Goal: Information Seeking & Learning: Learn about a topic

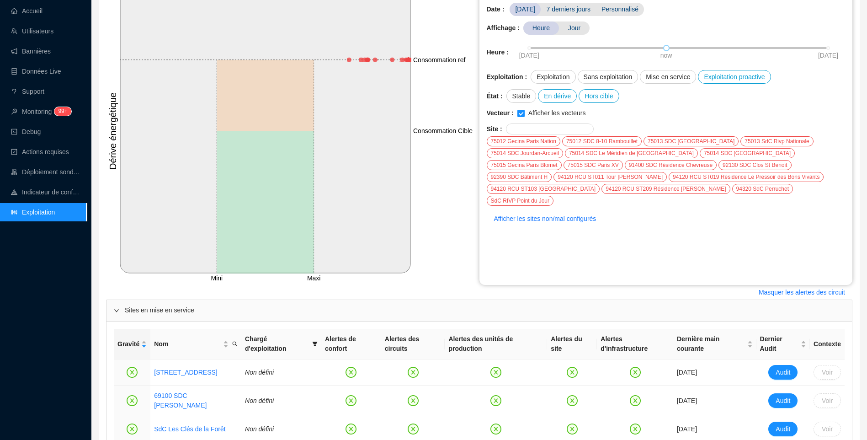
click at [414, 286] on div "Masquer les alertes des circuit" at bounding box center [479, 292] width 747 height 15
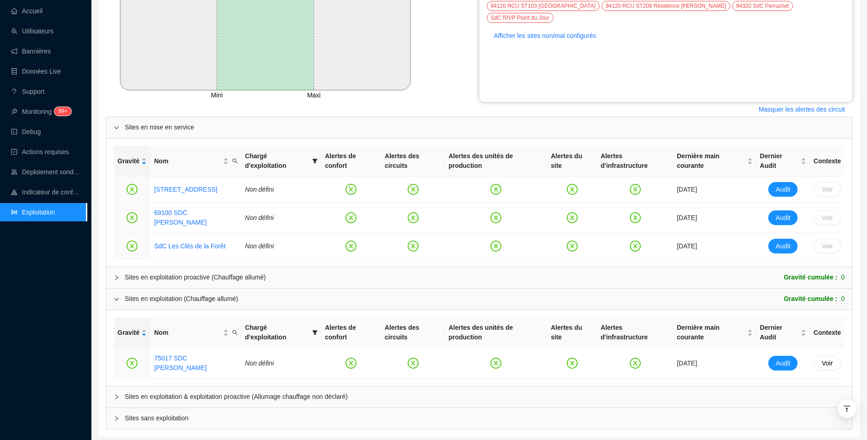
click at [63, 342] on div "Accueil Utilisateurs Bannières Données Live Support Monitoring 99+ Debug Action…" at bounding box center [43, 220] width 87 height 440
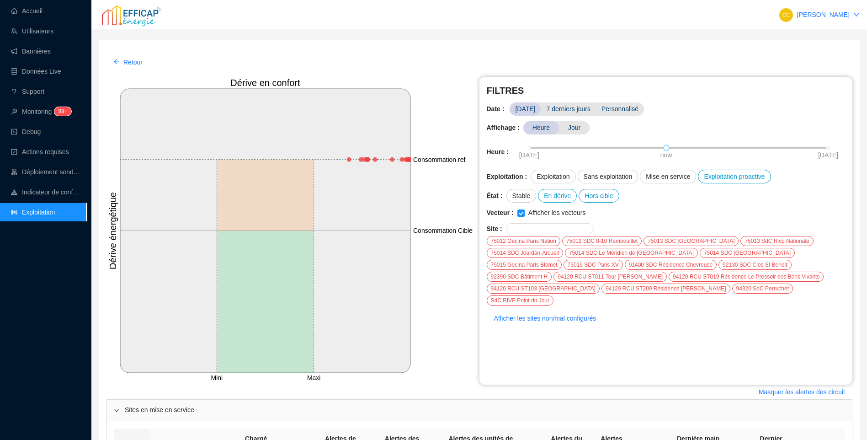
drag, startPoint x: 23, startPoint y: 353, endPoint x: 64, endPoint y: 334, distance: 44.4
click at [23, 353] on div "Accueil Utilisateurs Bannières Données Live Support Monitoring 99+ Debug Action…" at bounding box center [43, 220] width 87 height 440
click at [61, 322] on div "Accueil Utilisateurs Bannières Données Live Support Monitoring 99+ Debug Action…" at bounding box center [43, 220] width 87 height 440
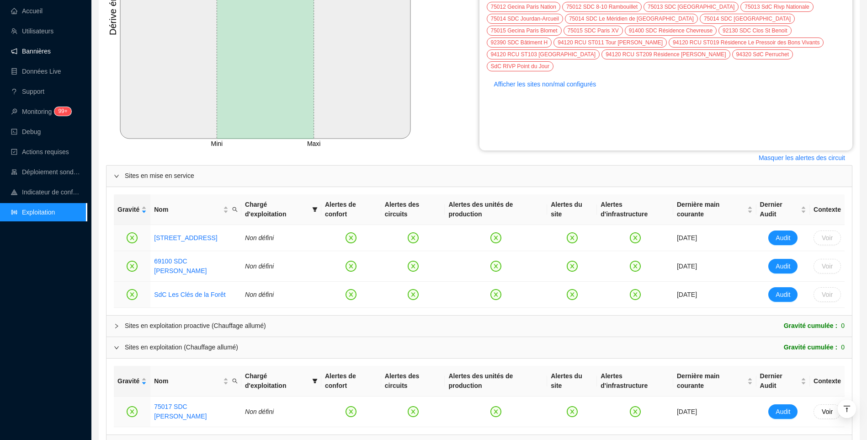
scroll to position [229, 0]
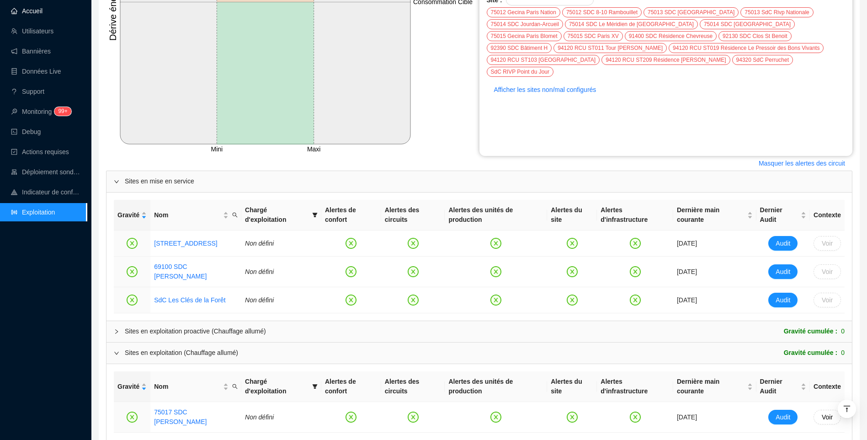
click at [43, 10] on link "Accueil" at bounding box center [27, 10] width 32 height 7
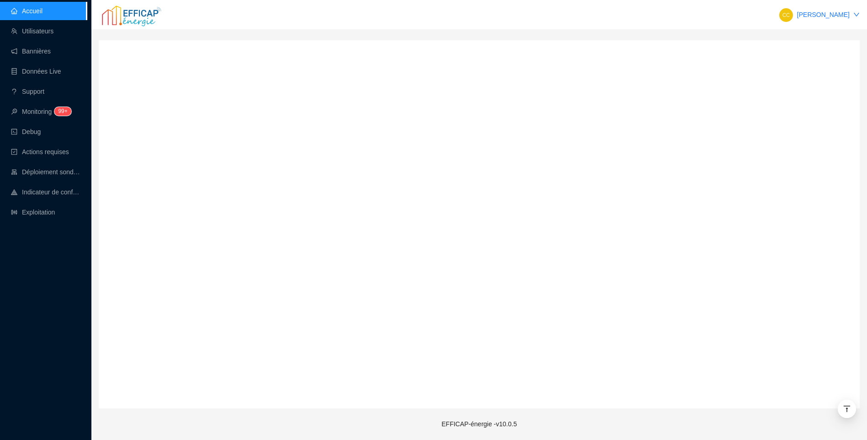
click at [63, 321] on div "Accueil Utilisateurs Bannières Données Live Support Monitoring 99+ Debug Action…" at bounding box center [43, 220] width 87 height 440
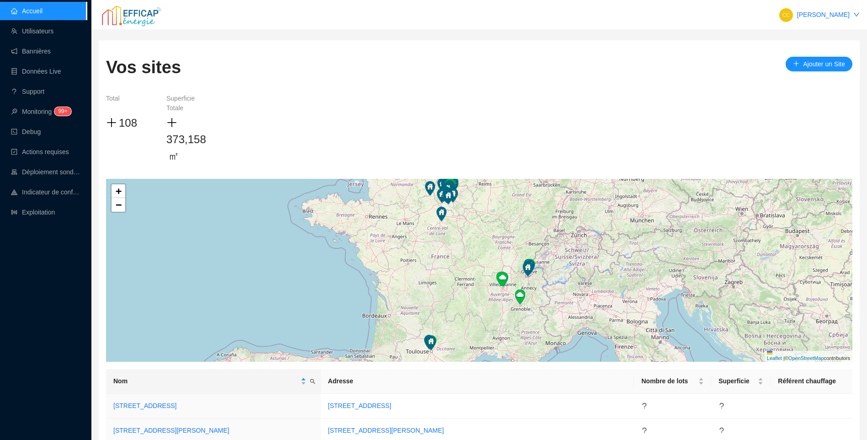
click at [30, 287] on div "Accueil Utilisateurs Bannières Données Live Support Monitoring 99+ Debug Action…" at bounding box center [43, 220] width 87 height 440
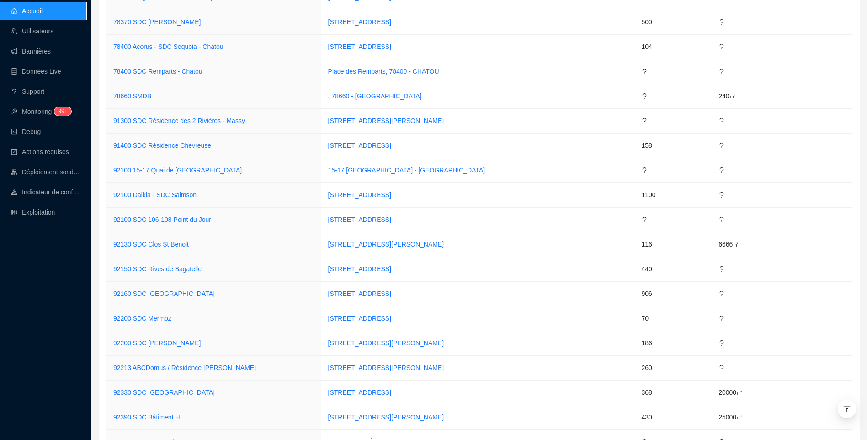
scroll to position [2659, 0]
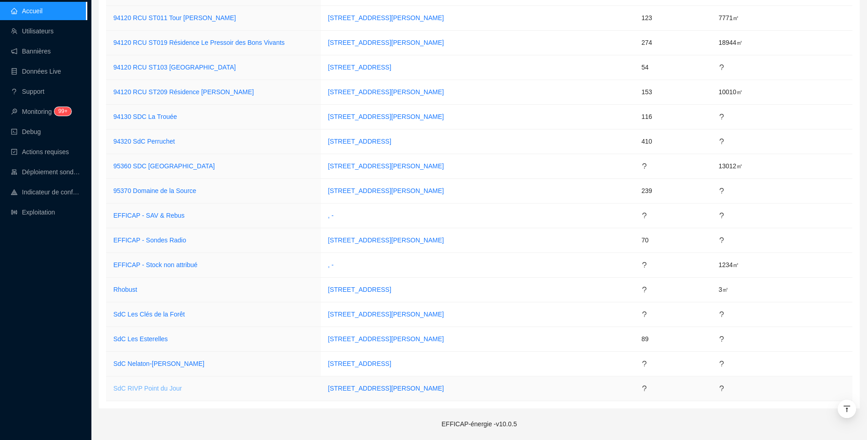
click at [145, 388] on link "SdC RIVP Point du Jour" at bounding box center [147, 388] width 69 height 7
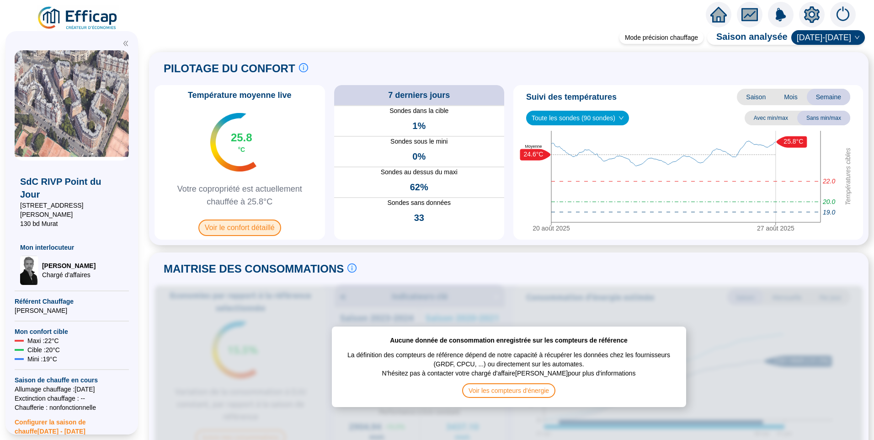
click at [269, 227] on span "Voir le confort détaillé" at bounding box center [239, 227] width 83 height 16
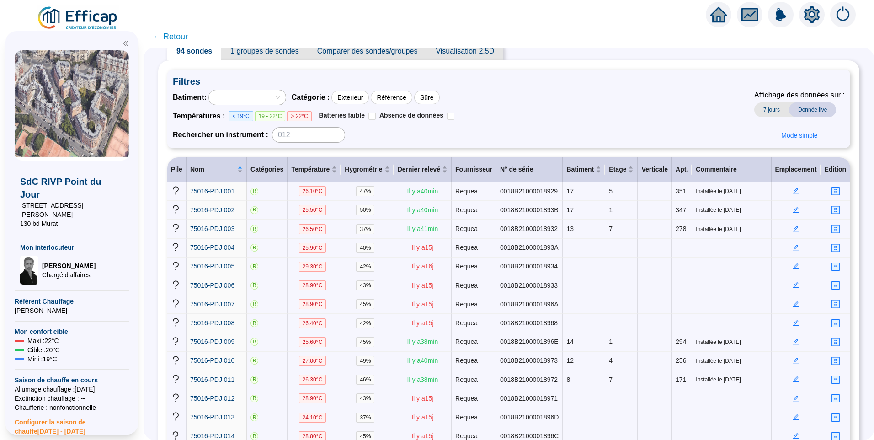
scroll to position [46, 0]
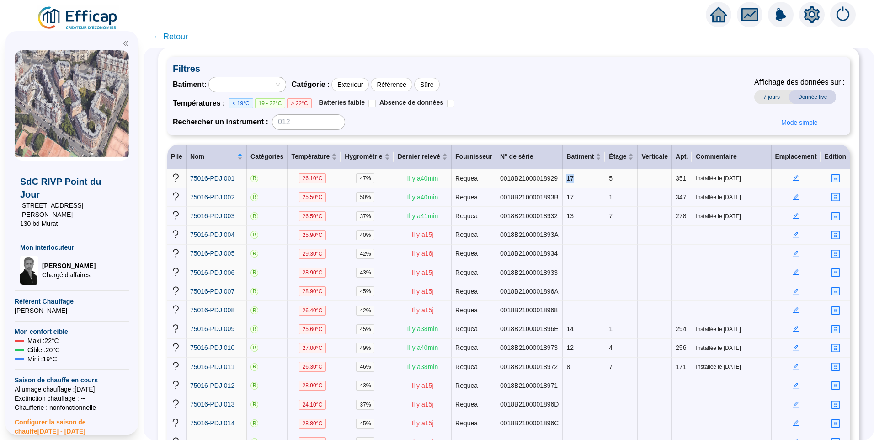
drag, startPoint x: 570, startPoint y: 174, endPoint x: 554, endPoint y: 176, distance: 15.7
click at [563, 176] on td "17" at bounding box center [584, 178] width 43 height 19
drag, startPoint x: 554, startPoint y: 176, endPoint x: 505, endPoint y: 90, distance: 99.7
click at [505, 90] on div "Batiment : Catégorie : Exterieur Référence Sûre Températures : < 19°C 19 - 22°C…" at bounding box center [509, 103] width 672 height 53
click at [615, 159] on div "Étage" at bounding box center [621, 157] width 25 height 10
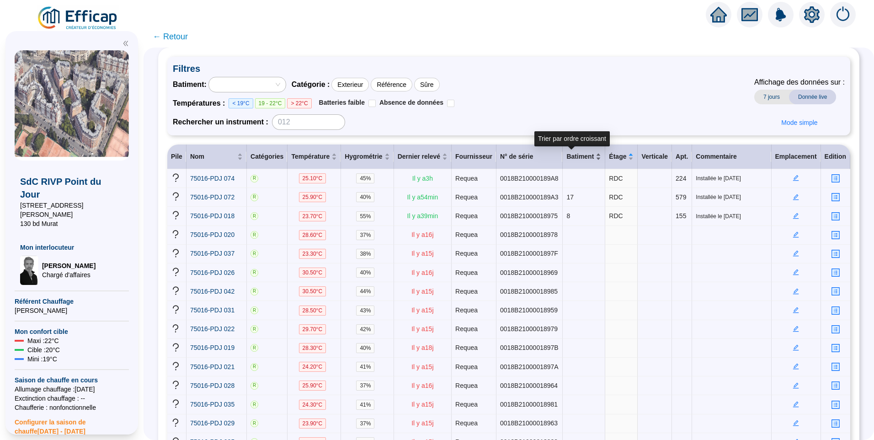
click at [585, 158] on div "Batiment" at bounding box center [584, 157] width 35 height 10
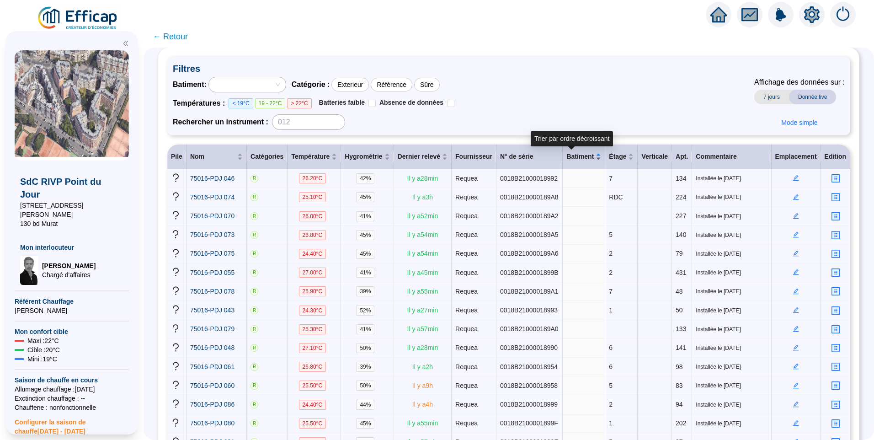
click at [587, 160] on div "Batiment" at bounding box center [584, 157] width 35 height 10
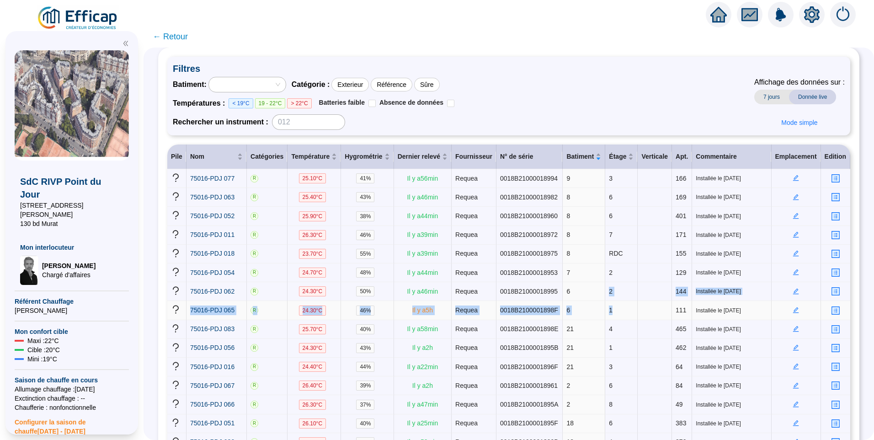
drag, startPoint x: 568, startPoint y: 284, endPoint x: 602, endPoint y: 309, distance: 42.0
drag, startPoint x: 602, startPoint y: 309, endPoint x: 566, endPoint y: 305, distance: 36.8
click at [566, 305] on td "6" at bounding box center [584, 310] width 43 height 19
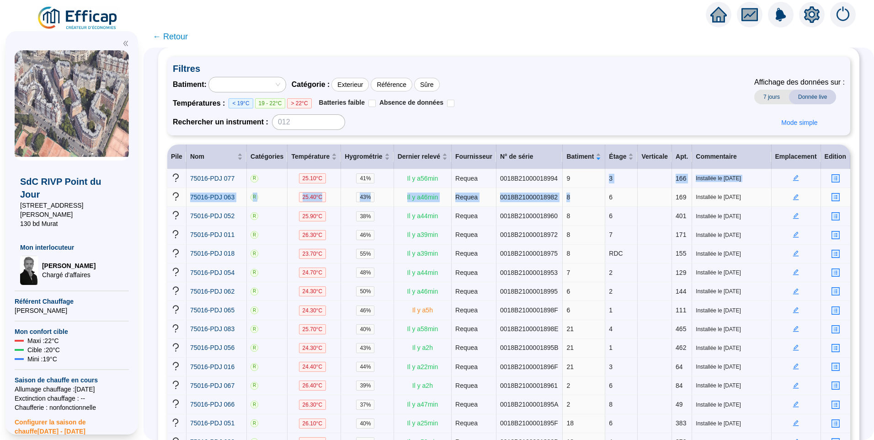
drag, startPoint x: 560, startPoint y: 180, endPoint x: 571, endPoint y: 198, distance: 20.6
drag, startPoint x: 571, startPoint y: 198, endPoint x: 605, endPoint y: 214, distance: 37.6
click at [605, 214] on td "6" at bounding box center [621, 216] width 32 height 19
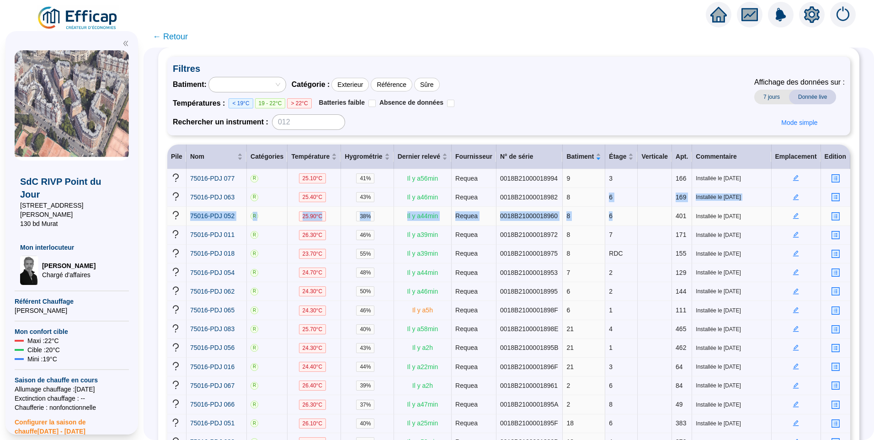
drag, startPoint x: 580, startPoint y: 197, endPoint x: 599, endPoint y: 210, distance: 23.7
drag, startPoint x: 599, startPoint y: 210, endPoint x: 571, endPoint y: 195, distance: 32.5
click at [571, 195] on td "8" at bounding box center [584, 197] width 43 height 19
drag, startPoint x: 663, startPoint y: 198, endPoint x: 665, endPoint y: 215, distance: 17.1
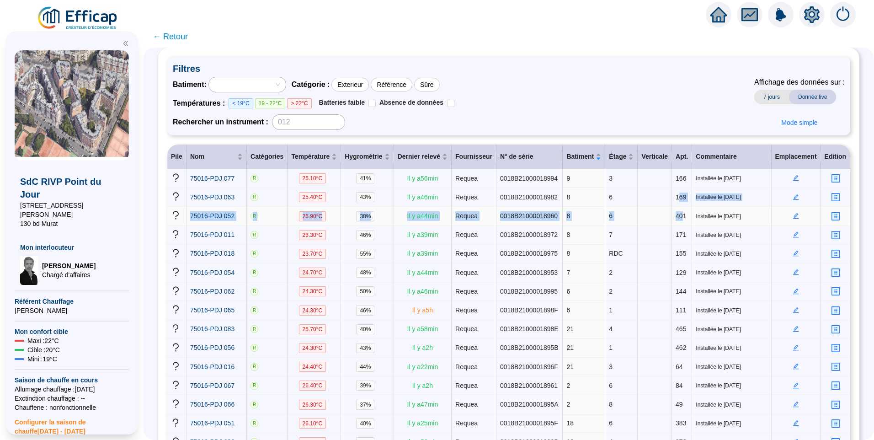
click at [676, 199] on span "169" at bounding box center [681, 196] width 11 height 7
drag, startPoint x: 558, startPoint y: 197, endPoint x: 599, endPoint y: 215, distance: 45.0
click at [795, 197] on icon "edit" at bounding box center [796, 196] width 3 height 3
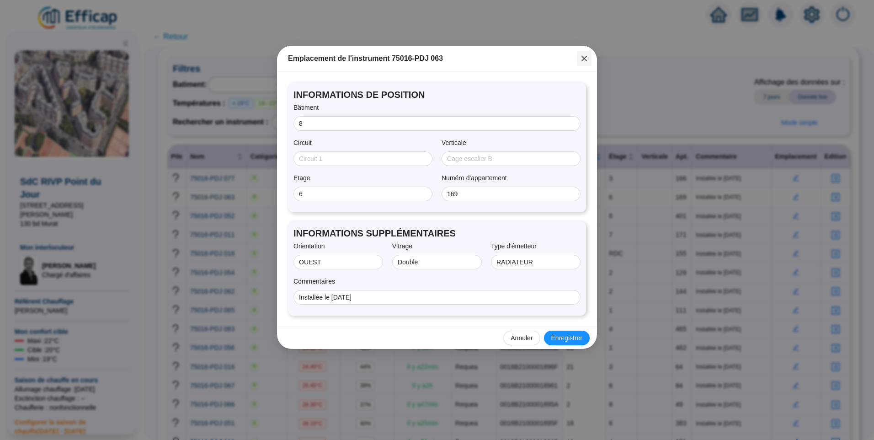
click at [582, 57] on icon "close" at bounding box center [584, 58] width 7 height 7
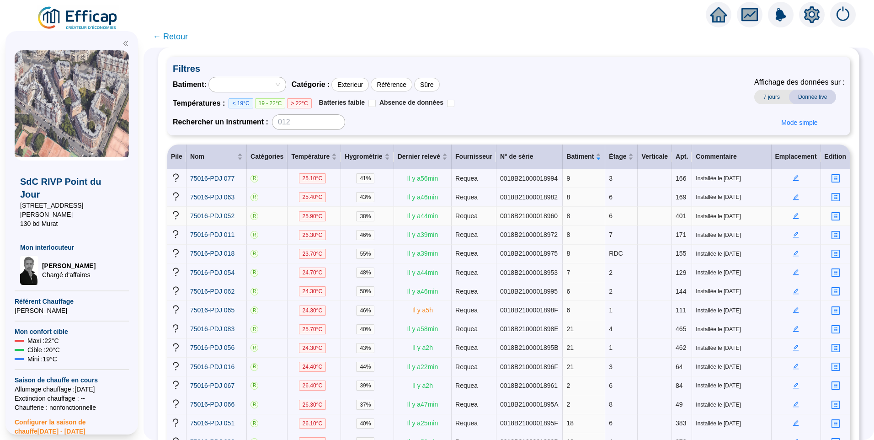
click at [793, 213] on icon "edit" at bounding box center [796, 216] width 6 height 6
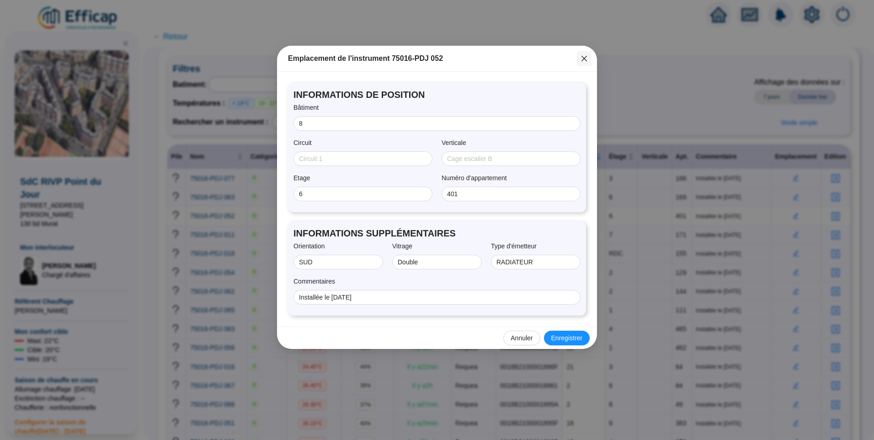
click at [585, 62] on button "Close" at bounding box center [584, 58] width 15 height 15
